Goal: Task Accomplishment & Management: Use online tool/utility

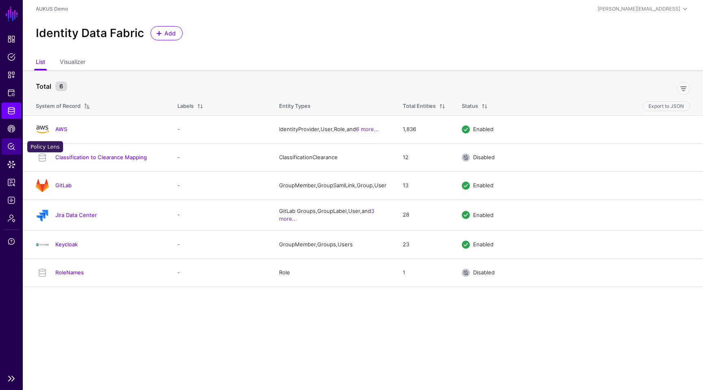
click at [8, 149] on span "Policy Lens" at bounding box center [11, 146] width 8 height 8
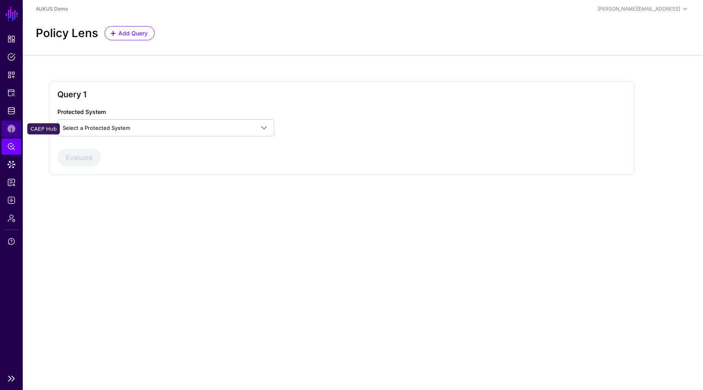
click at [17, 129] on link "CAEP Hub" at bounding box center [12, 129] width 20 height 16
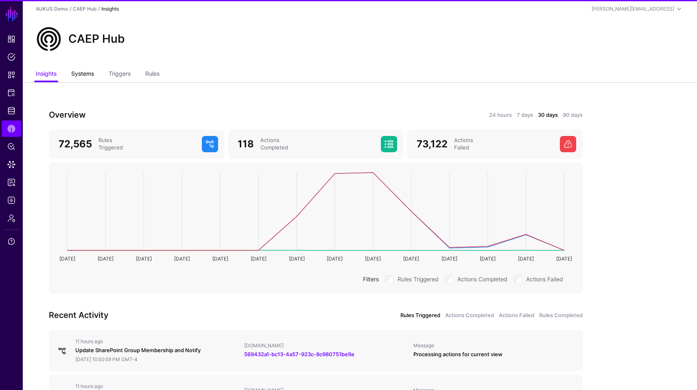
click at [87, 74] on link "Systems" at bounding box center [82, 74] width 23 height 15
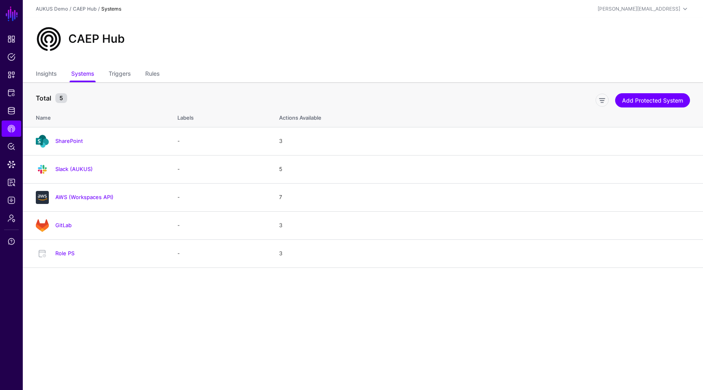
click at [132, 72] on ul "Insights Systems Triggers Rules" at bounding box center [363, 74] width 655 height 15
click at [125, 73] on link "Triggers" at bounding box center [120, 74] width 22 height 15
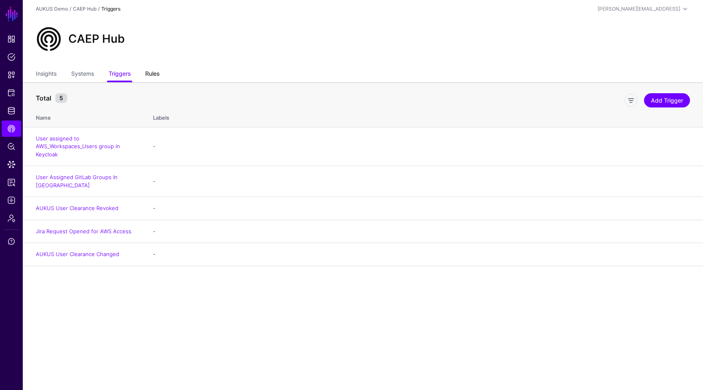
click at [153, 74] on link "Rules" at bounding box center [152, 74] width 14 height 15
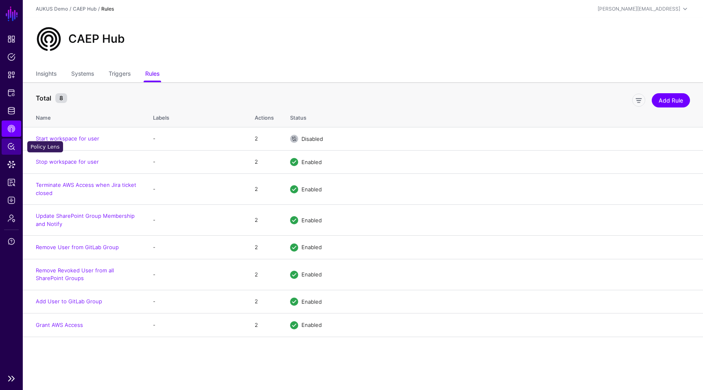
click at [8, 150] on span "Policy Lens" at bounding box center [11, 146] width 8 height 8
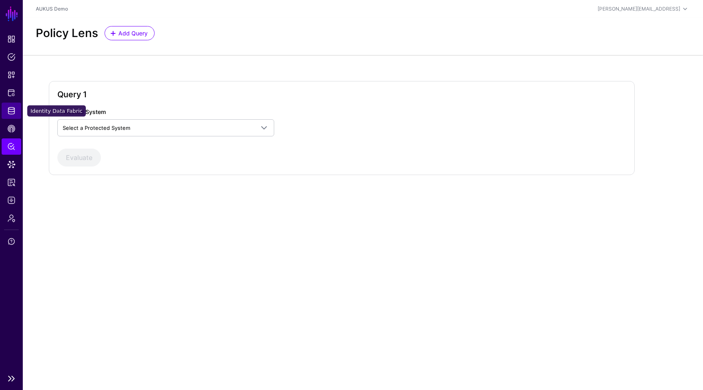
click at [13, 116] on link "Identity Data Fabric" at bounding box center [12, 111] width 20 height 16
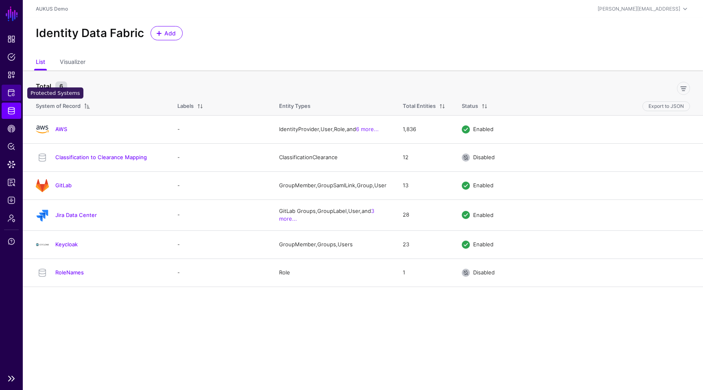
click at [11, 97] on link "Protected Systems" at bounding box center [12, 93] width 20 height 16
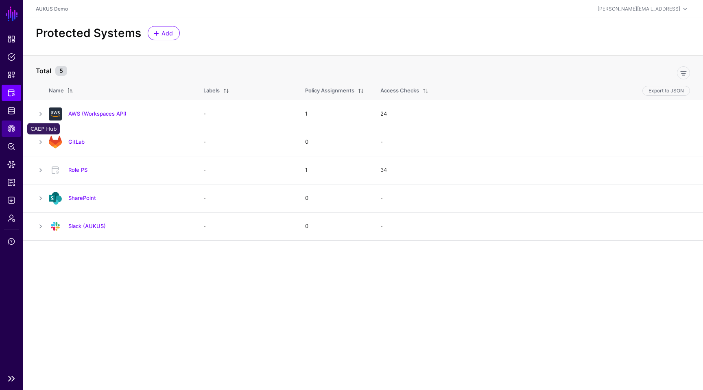
click at [11, 128] on span "CAEP Hub" at bounding box center [11, 129] width 8 height 8
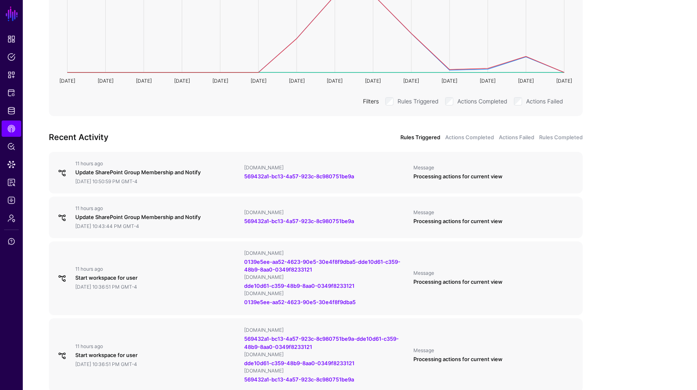
scroll to position [195, 0]
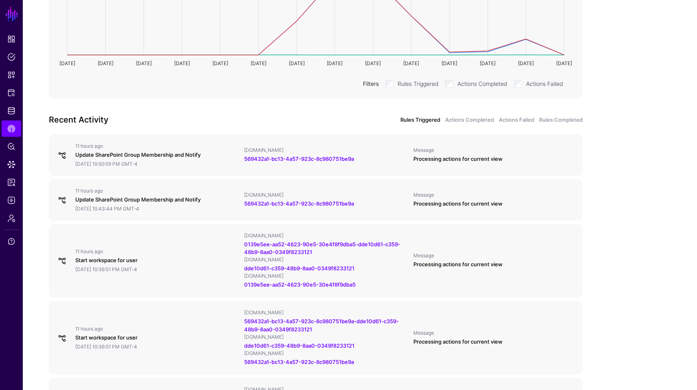
click at [647, 228] on app-caephub-insights "Overview 24 hours 7 days 30 days 90 days 72,565 Rules Triggered 118 Actions Com…" at bounding box center [360, 382] width 675 height 991
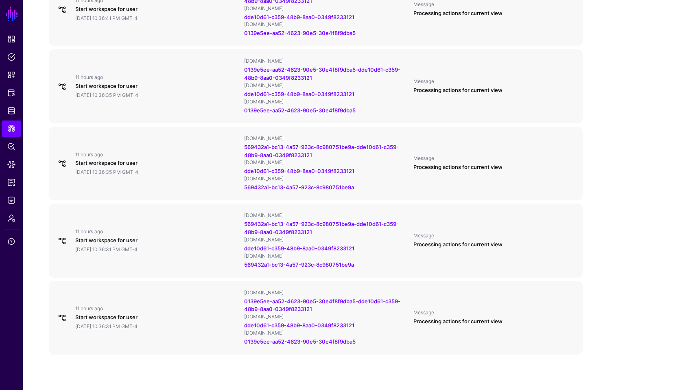
scroll to position [684, 0]
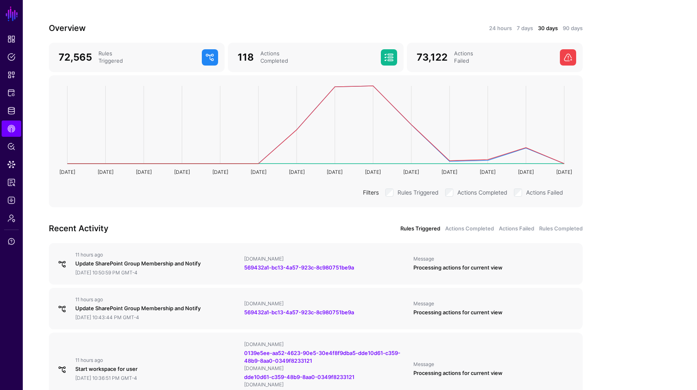
scroll to position [81, 0]
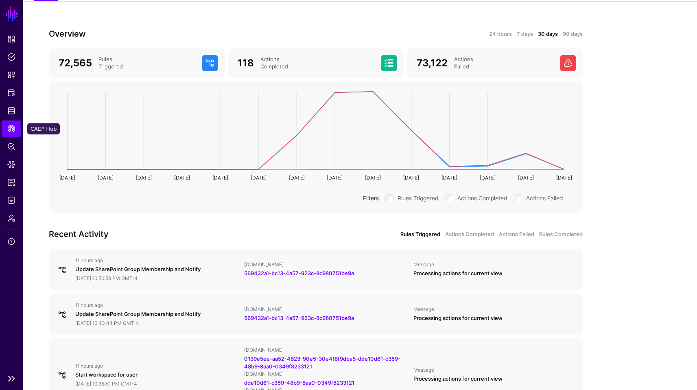
click at [14, 127] on span "CAEP Hub" at bounding box center [11, 129] width 8 height 8
click at [9, 131] on span "CAEP Hub" at bounding box center [11, 129] width 8 height 8
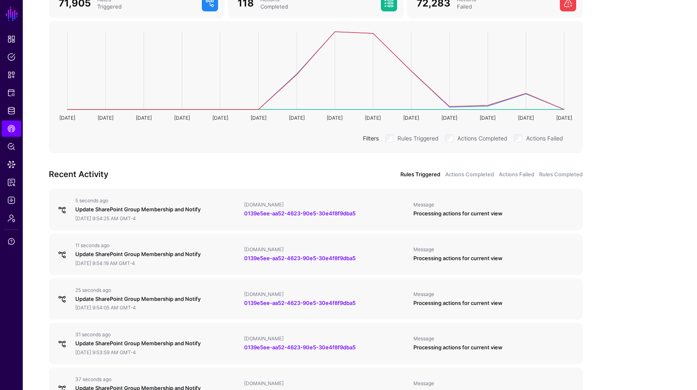
scroll to position [163, 0]
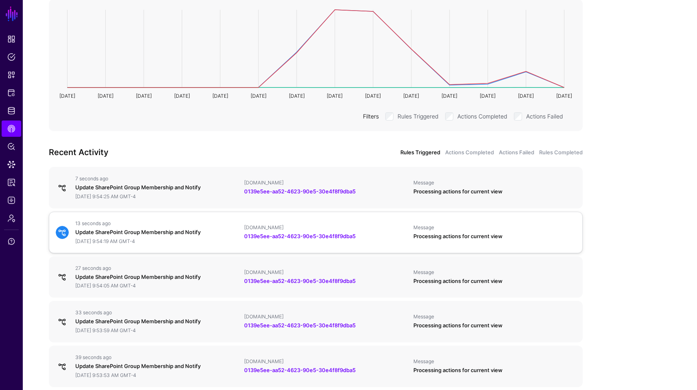
click at [226, 236] on div "Update SharePoint Group Membership and Notify" at bounding box center [156, 232] width 162 height 8
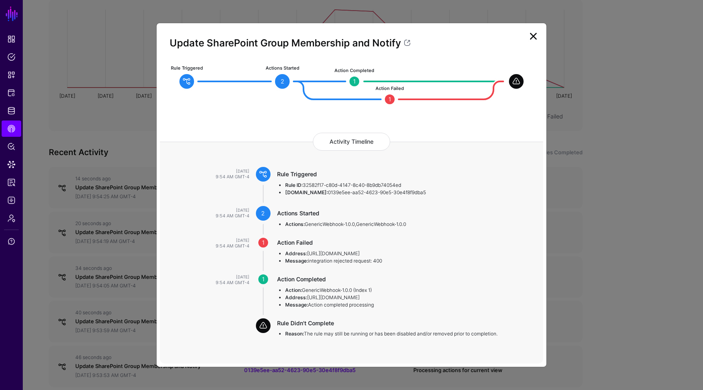
click at [536, 36] on link at bounding box center [533, 36] width 13 height 13
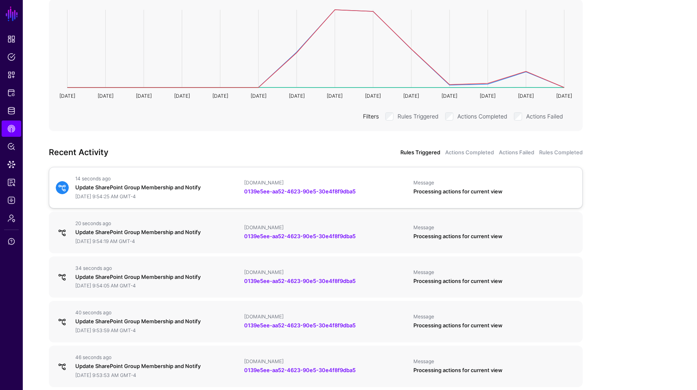
click at [187, 172] on link "14 seconds ago Update SharePoint Group Membership and Notify [DATE] 9:54:25 AM …" at bounding box center [316, 188] width 534 height 42
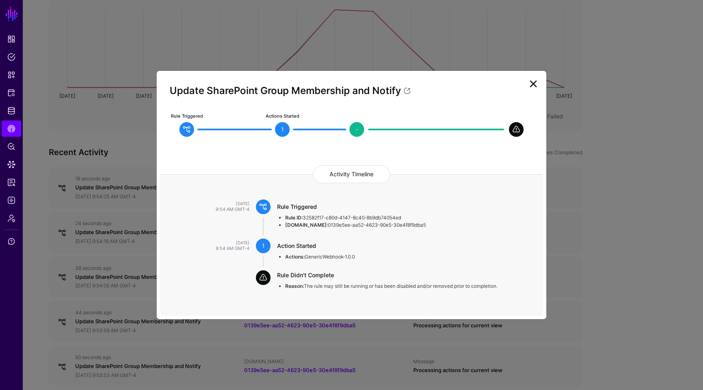
click at [535, 84] on link at bounding box center [533, 83] width 13 height 13
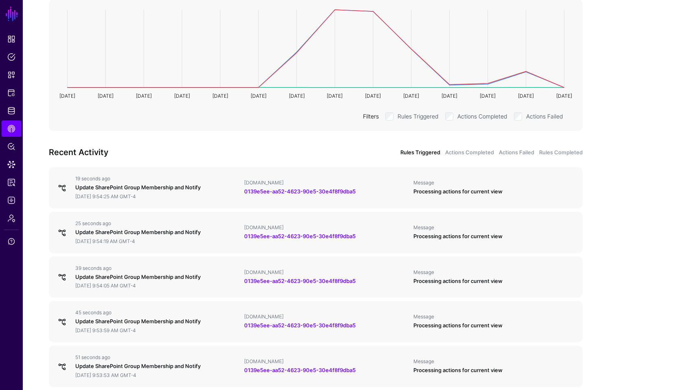
click at [598, 253] on div "Overview 24 hours 7 days 30 days 90 days 71,905 Rules Triggered 118 Actions Com…" at bounding box center [316, 333] width 586 height 829
click at [146, 318] on div "Update SharePoint Group Membership and Notify" at bounding box center [156, 322] width 162 height 8
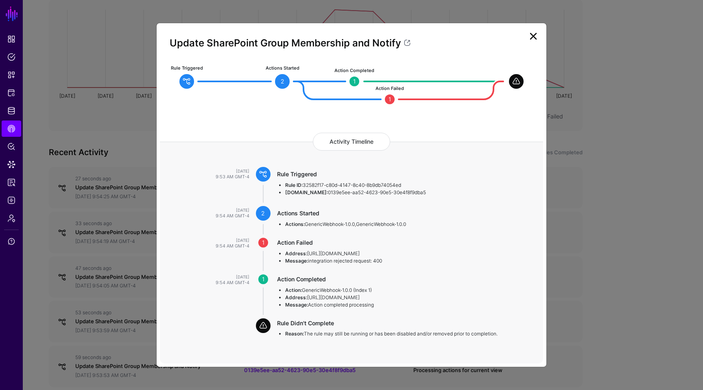
click at [536, 35] on link at bounding box center [533, 36] width 13 height 13
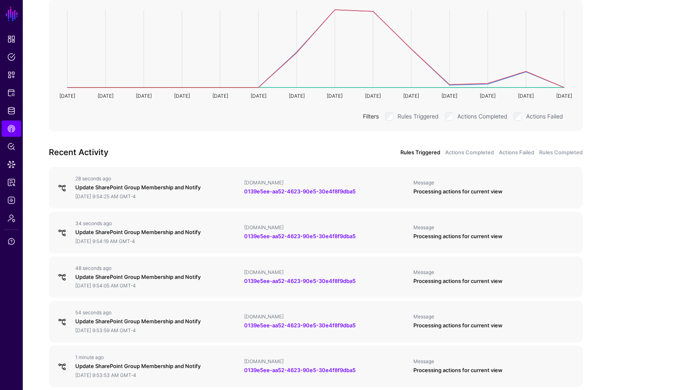
click at [657, 158] on app-caephub-insights "Overview 24 hours 7 days 30 days 90 days 71,905 Rules Triggered 118 Actions Com…" at bounding box center [357, 333] width 668 height 829
click at [143, 176] on div "29 seconds ago" at bounding box center [156, 178] width 162 height 7
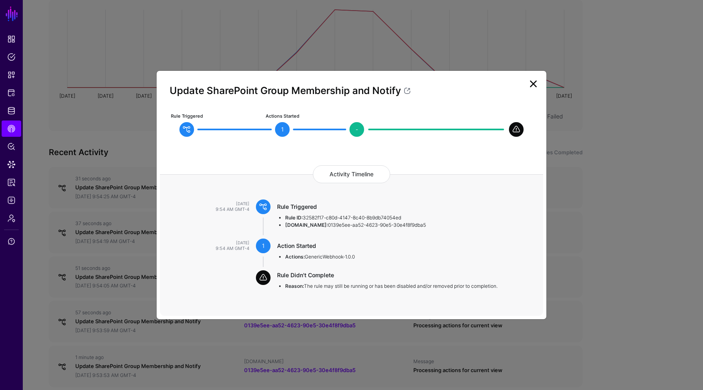
click at [535, 85] on link at bounding box center [533, 83] width 13 height 13
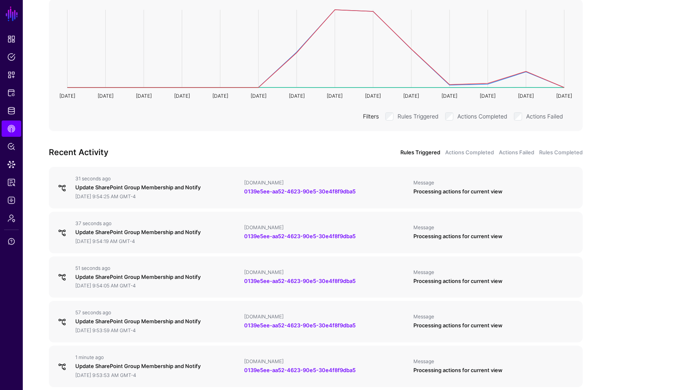
click at [650, 177] on app-caephub-insights "Overview 24 hours 7 days 30 days 90 days 71,905 Rules Triggered 118 Actions Com…" at bounding box center [360, 333] width 675 height 829
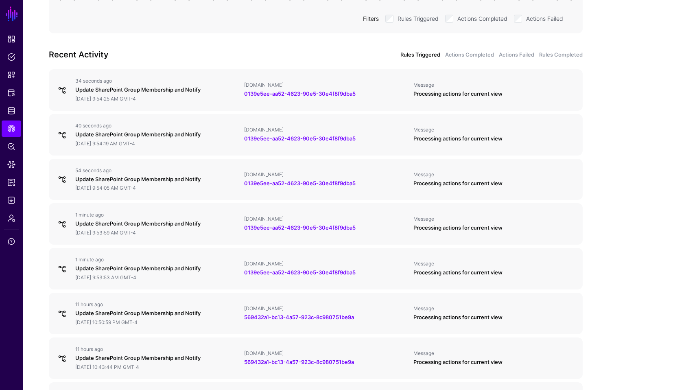
scroll to position [244, 0]
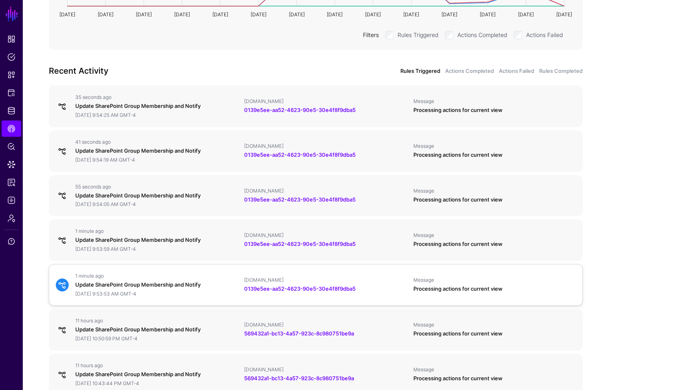
click at [187, 272] on link "1 minute ago Update SharePoint Group Membership and Notify September 23, 2025 a…" at bounding box center [316, 285] width 534 height 42
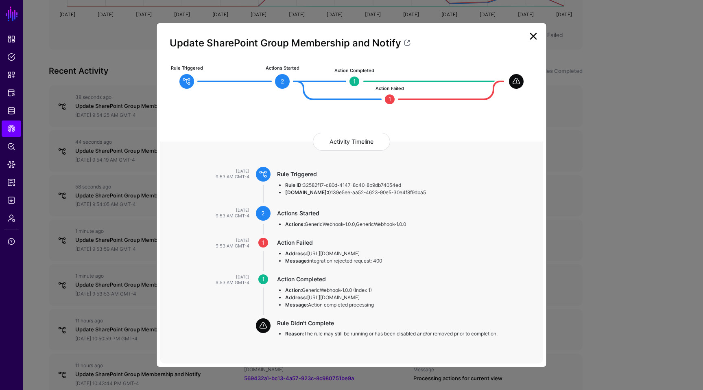
click at [537, 42] on link at bounding box center [533, 36] width 13 height 13
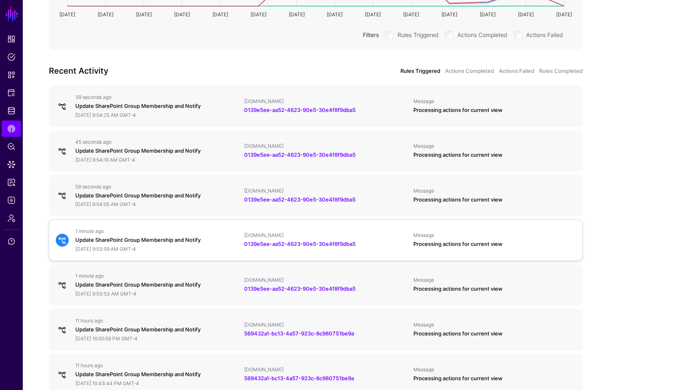
click at [143, 220] on link "1 minute ago Update SharePoint Group Membership and Notify September 23, 2025 a…" at bounding box center [316, 240] width 534 height 42
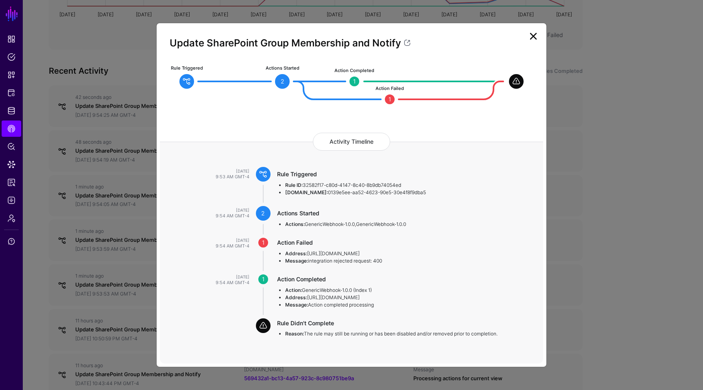
click at [530, 36] on link at bounding box center [533, 36] width 13 height 13
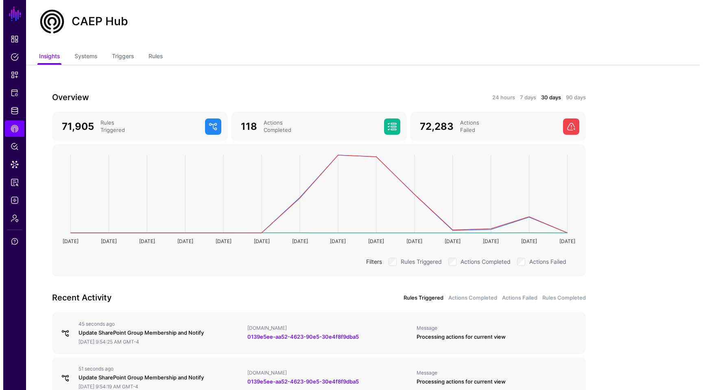
scroll to position [0, 0]
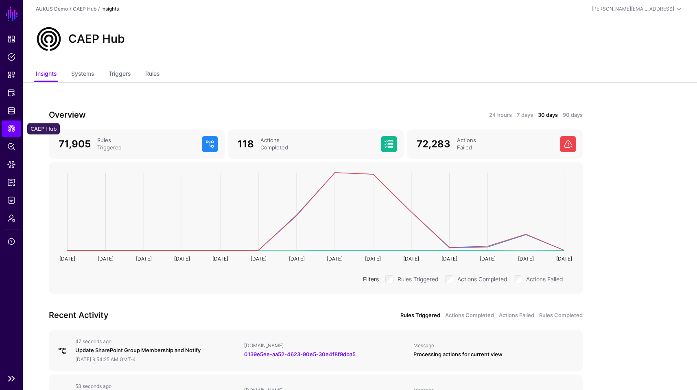
click at [7, 129] on span "CAEP Hub" at bounding box center [11, 129] width 8 height 8
click at [12, 110] on span "Identity Data Fabric" at bounding box center [11, 111] width 8 height 8
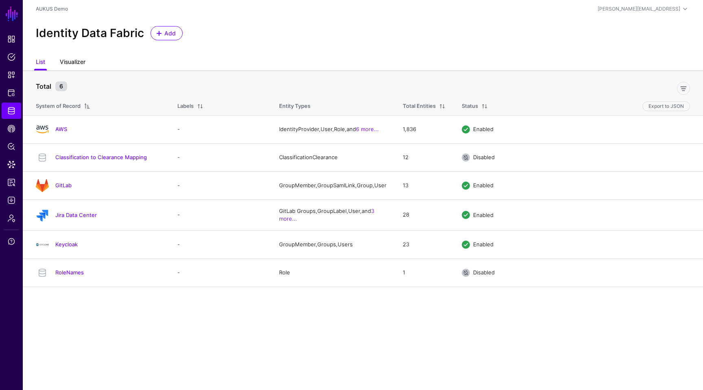
click at [70, 62] on link "Visualizer" at bounding box center [73, 62] width 26 height 15
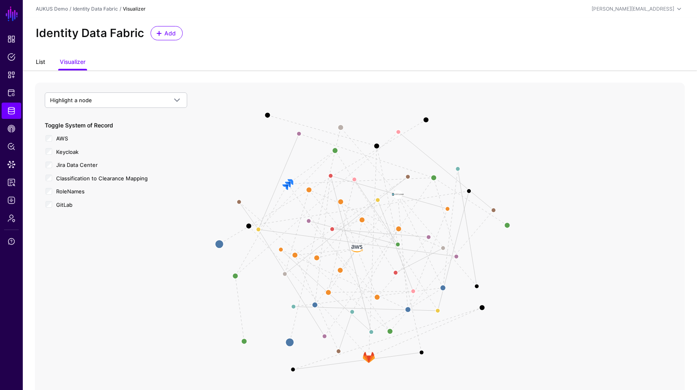
click at [39, 63] on link "List" at bounding box center [40, 62] width 9 height 15
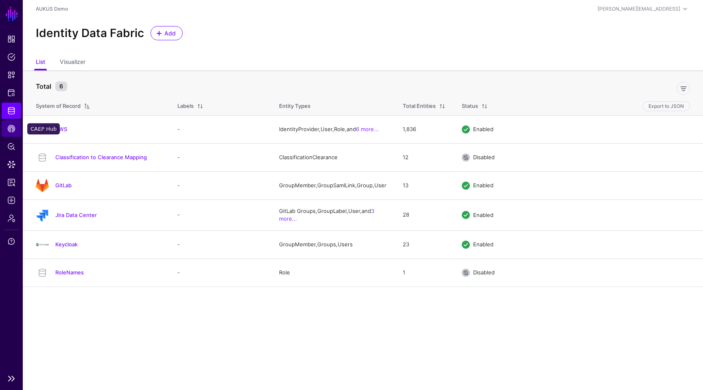
click at [13, 132] on span "CAEP Hub" at bounding box center [11, 129] width 8 height 8
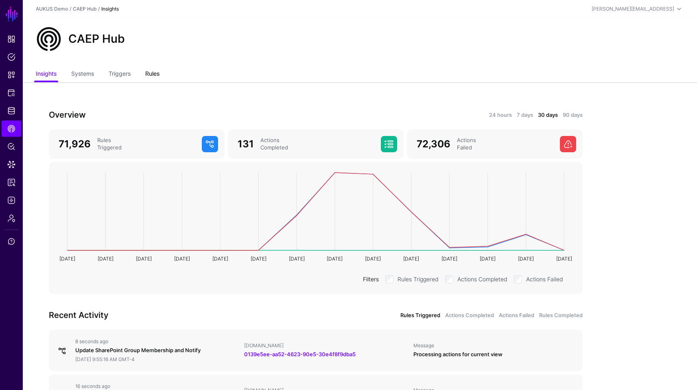
click at [154, 70] on link "Rules" at bounding box center [152, 74] width 14 height 15
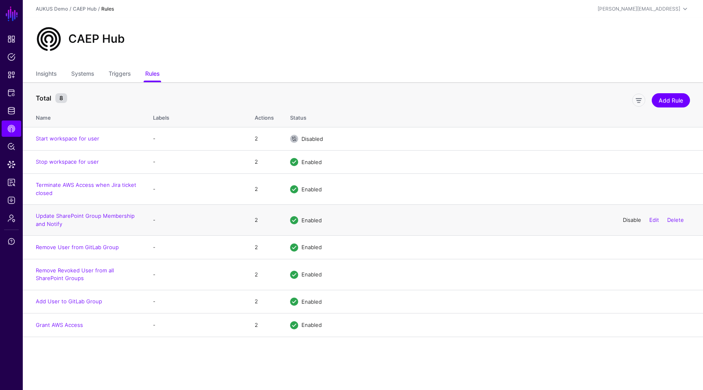
click at [632, 218] on link "Disable" at bounding box center [632, 220] width 18 height 7
click at [100, 213] on td "Update SharePoint Group Membership and Notify" at bounding box center [84, 220] width 122 height 31
click at [90, 221] on td "Update SharePoint Group Membership and Notify" at bounding box center [84, 220] width 122 height 31
click at [92, 218] on link "Update SharePoint Group Membership and Notify" at bounding box center [85, 220] width 99 height 15
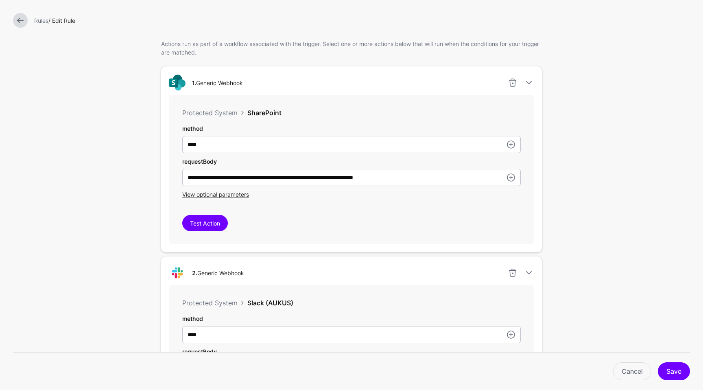
scroll to position [228, 0]
